Goal: Information Seeking & Learning: Learn about a topic

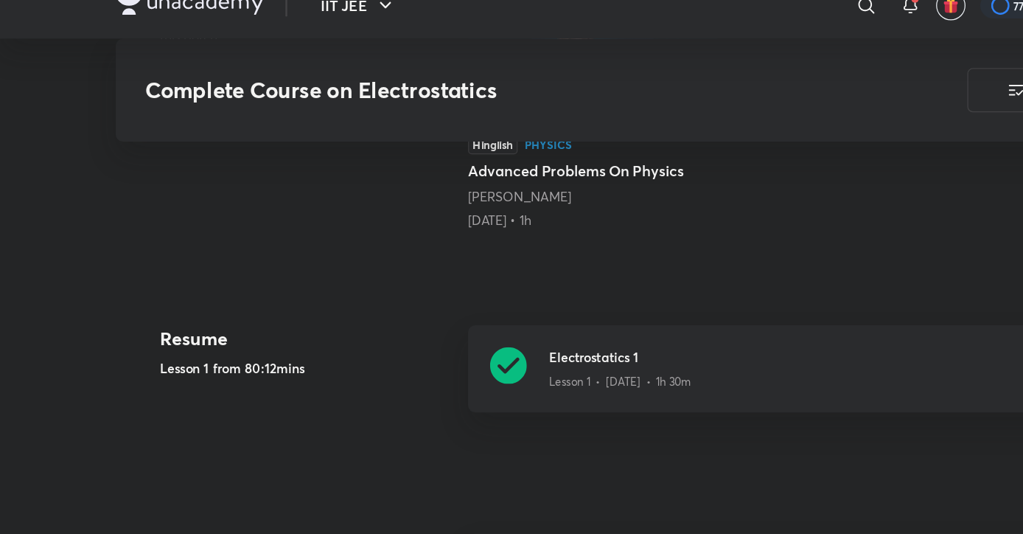
scroll to position [546, 0]
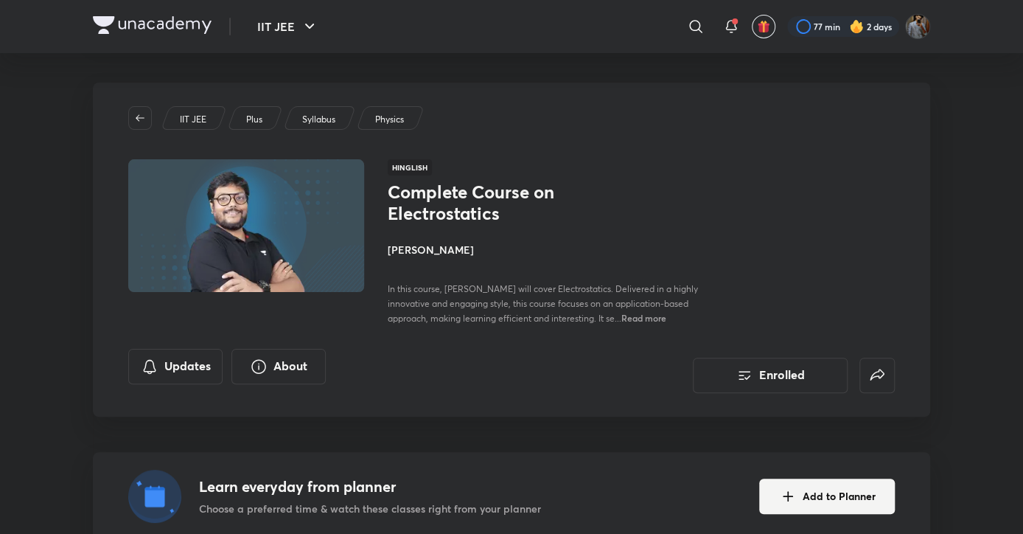
click at [127, 408] on div "IIT JEE Plus Syllabus Physics Hinglish Complete Course on Electrostatics [PERSO…" at bounding box center [512, 250] width 838 height 334
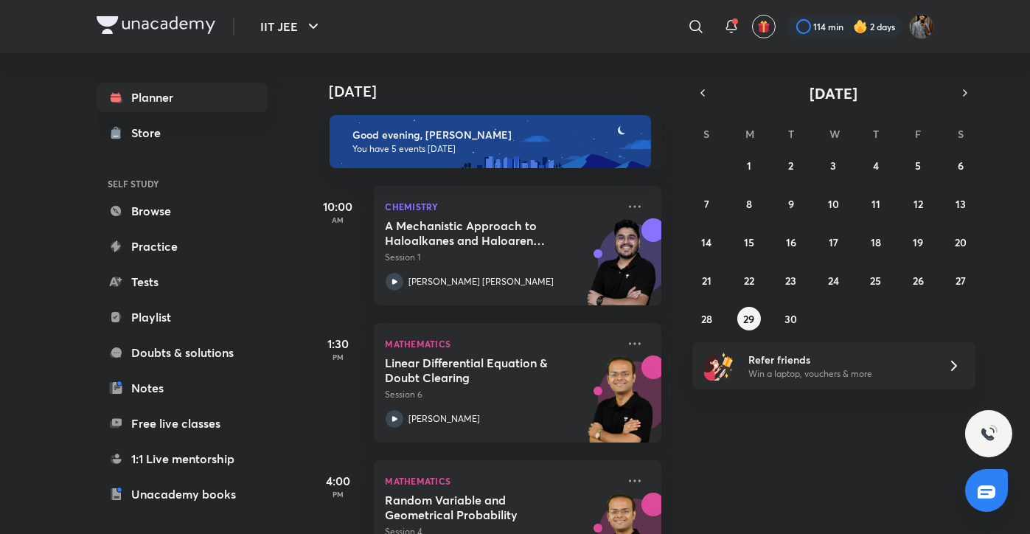
click at [855, 497] on div "[DATE] Good evening, [PERSON_NAME] You have 5 events [DATE] 10:00 AM Chemistry …" at bounding box center [668, 293] width 719 height 481
